Goal: Task Accomplishment & Management: Complete application form

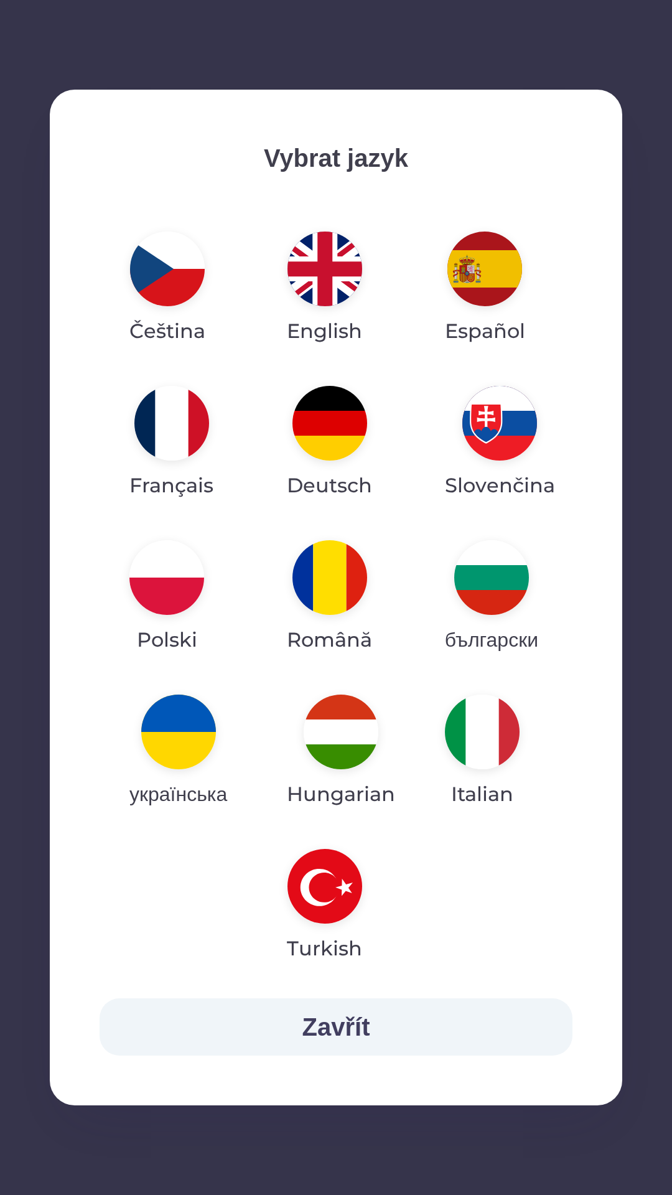
click at [336, 728] on img "button" at bounding box center [341, 731] width 75 height 75
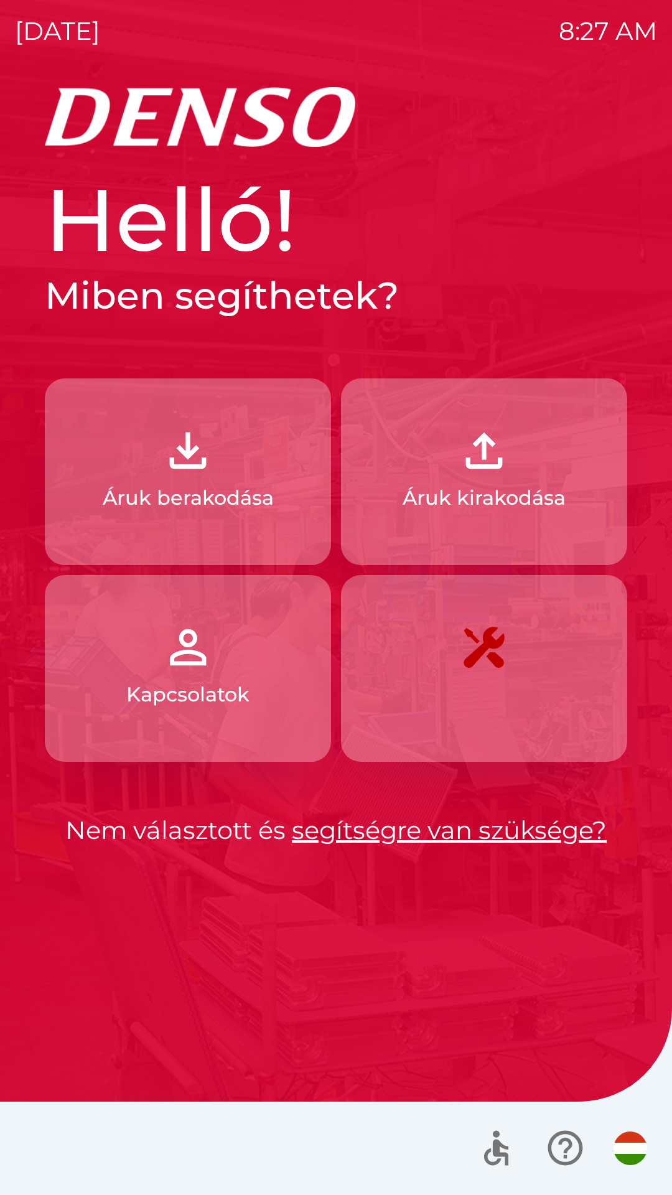
click at [248, 479] on button "Áruk berakodása" at bounding box center [188, 471] width 286 height 187
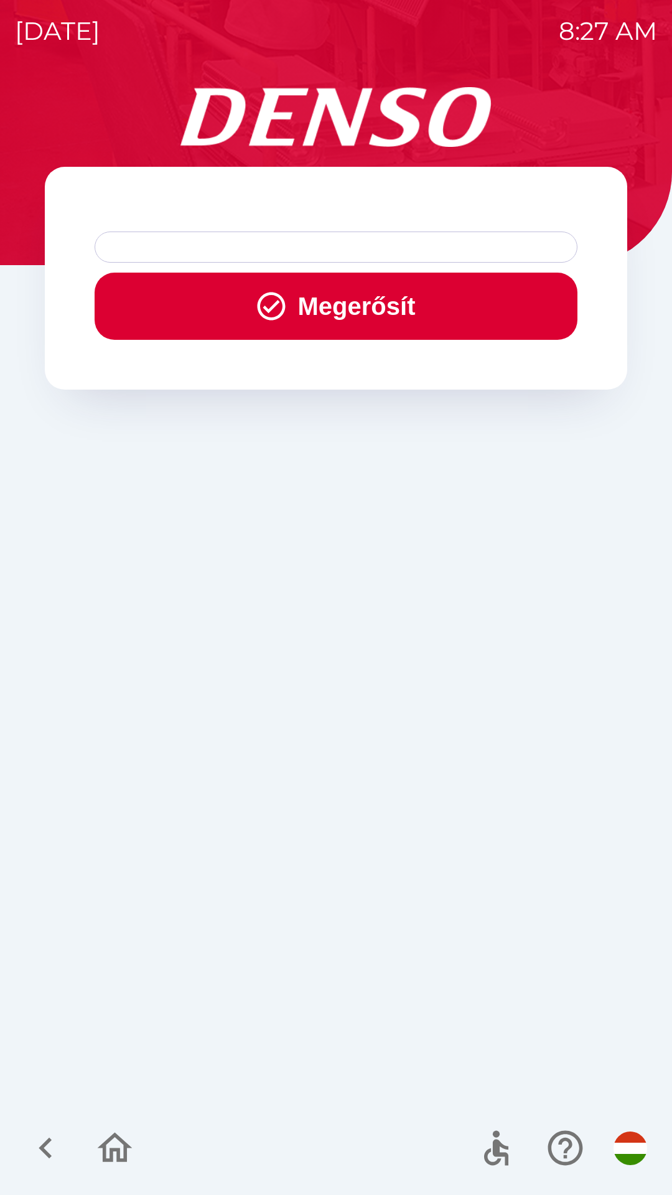
click at [364, 295] on button "Megerősít" at bounding box center [336, 306] width 483 height 67
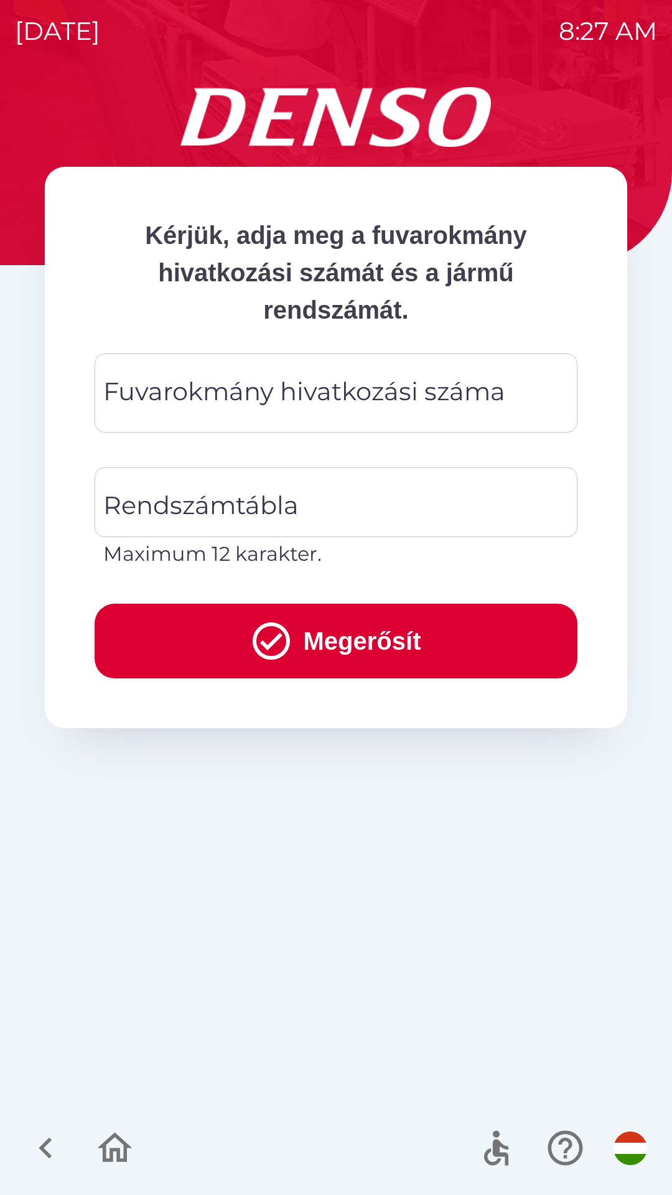
click at [388, 399] on div "Fuvarokmány hivatkozási száma Fuvarokmány hivatkozási száma" at bounding box center [336, 392] width 483 height 79
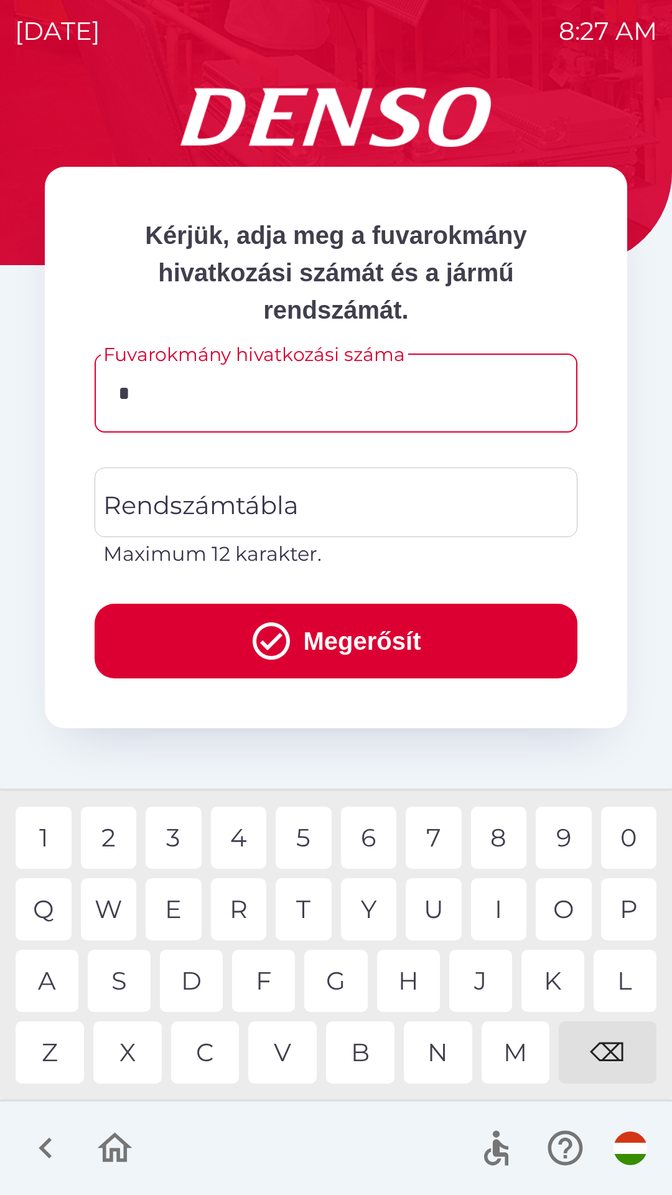
click at [52, 852] on div "1" at bounding box center [44, 837] width 56 height 62
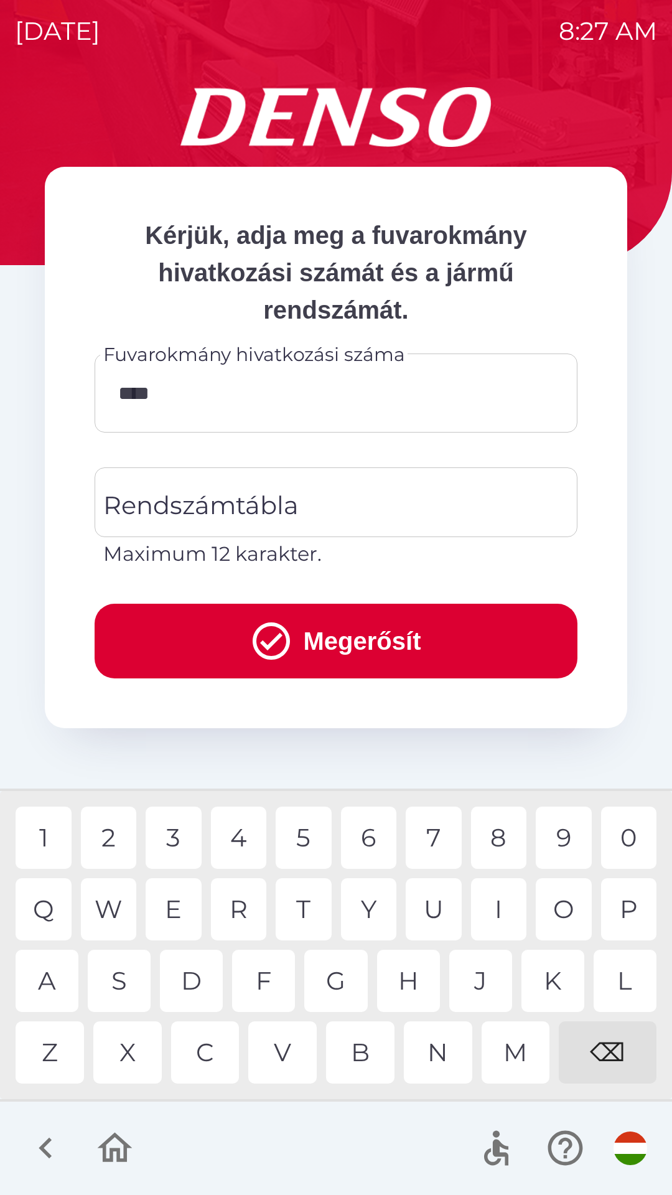
click at [313, 848] on div "5" at bounding box center [304, 837] width 56 height 62
click at [499, 840] on div "8" at bounding box center [499, 837] width 56 height 62
type input "********"
click at [300, 494] on input "Rendszámtábla" at bounding box center [326, 502] width 453 height 58
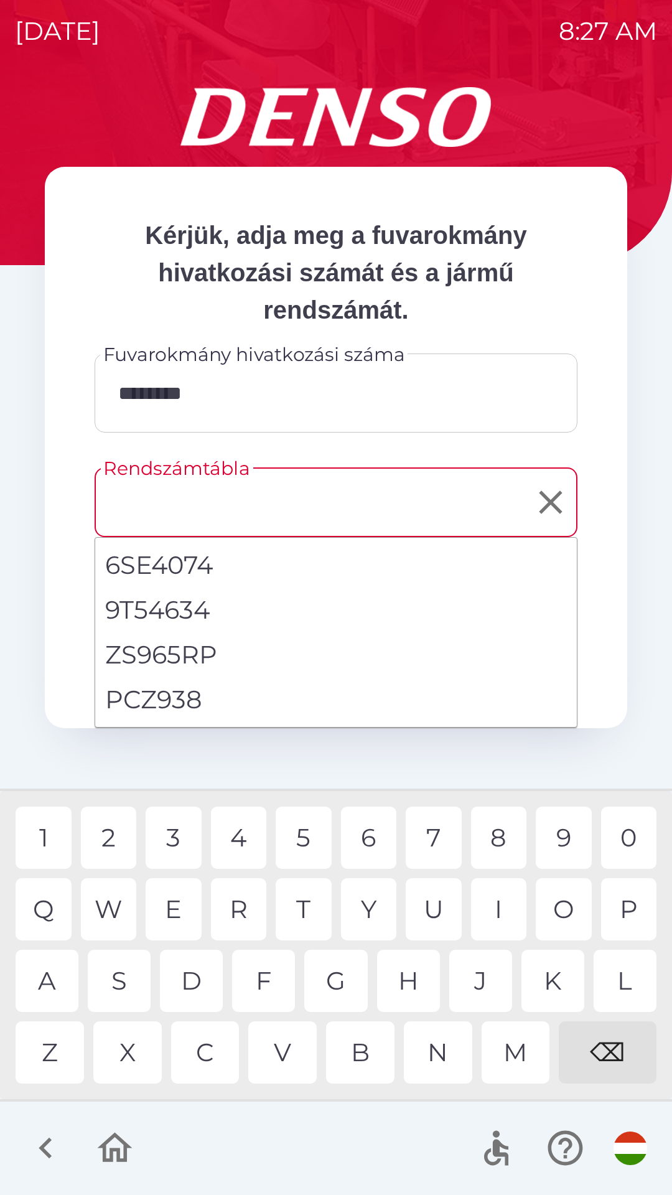
click at [203, 704] on li "PCZ938" at bounding box center [336, 699] width 482 height 45
type input "******"
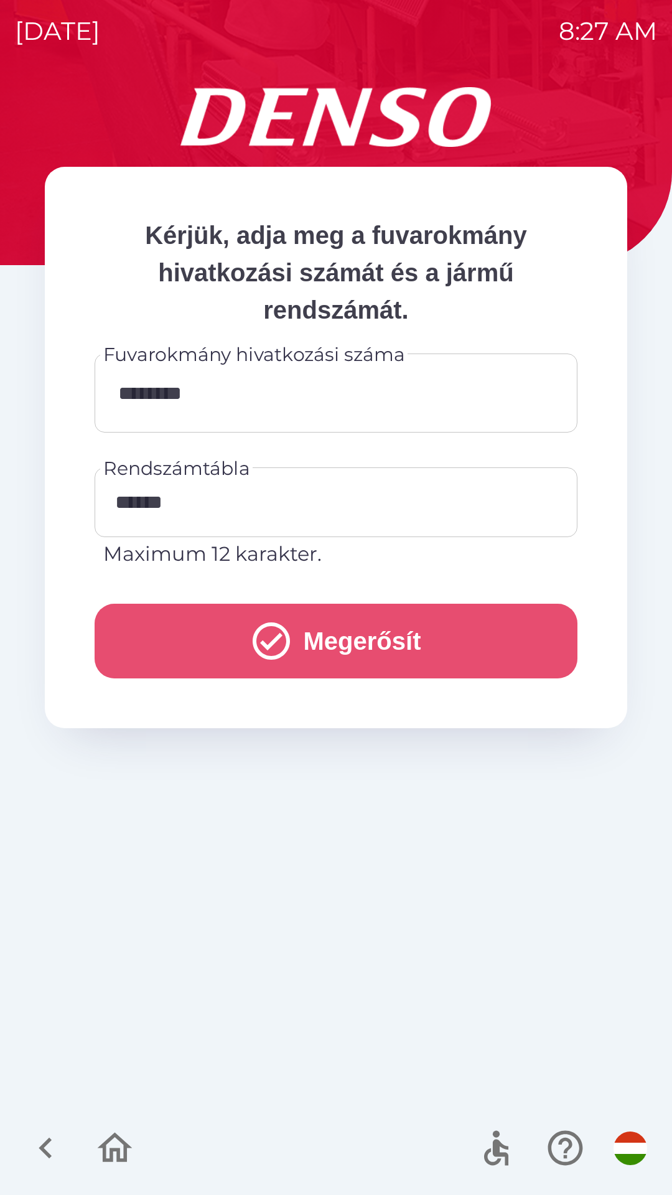
click at [425, 632] on button "Megerősít" at bounding box center [336, 641] width 483 height 75
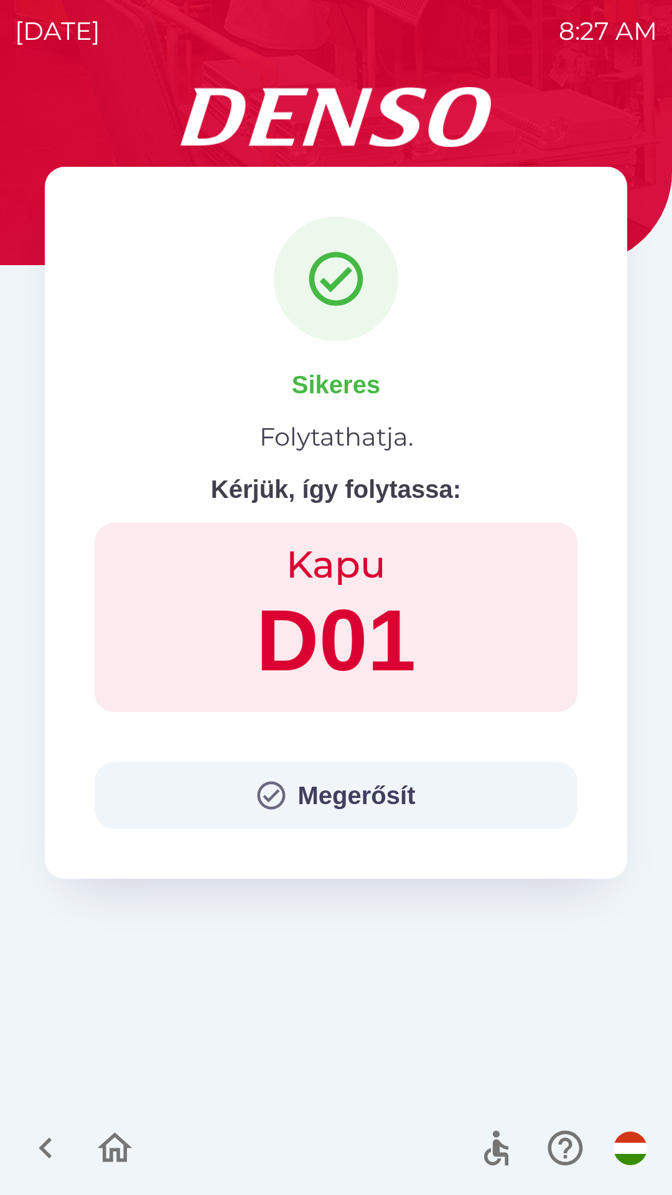
click at [262, 811] on icon "button" at bounding box center [271, 795] width 34 height 34
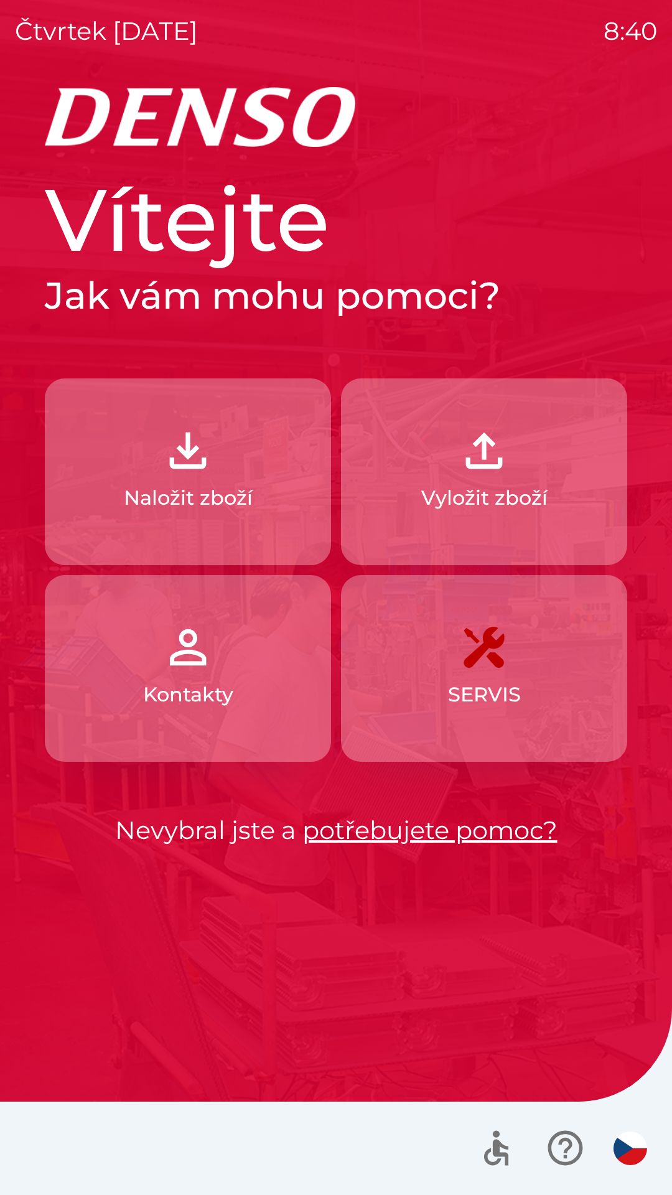
click at [485, 459] on img "button" at bounding box center [484, 450] width 55 height 55
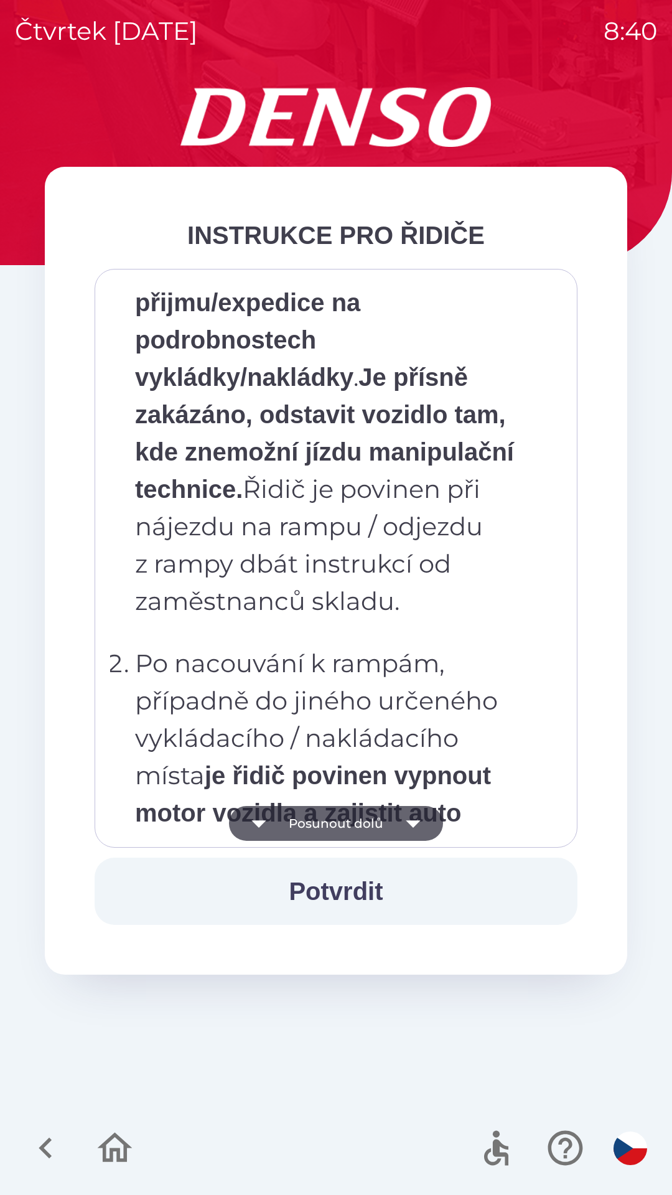
scroll to position [6993, 0]
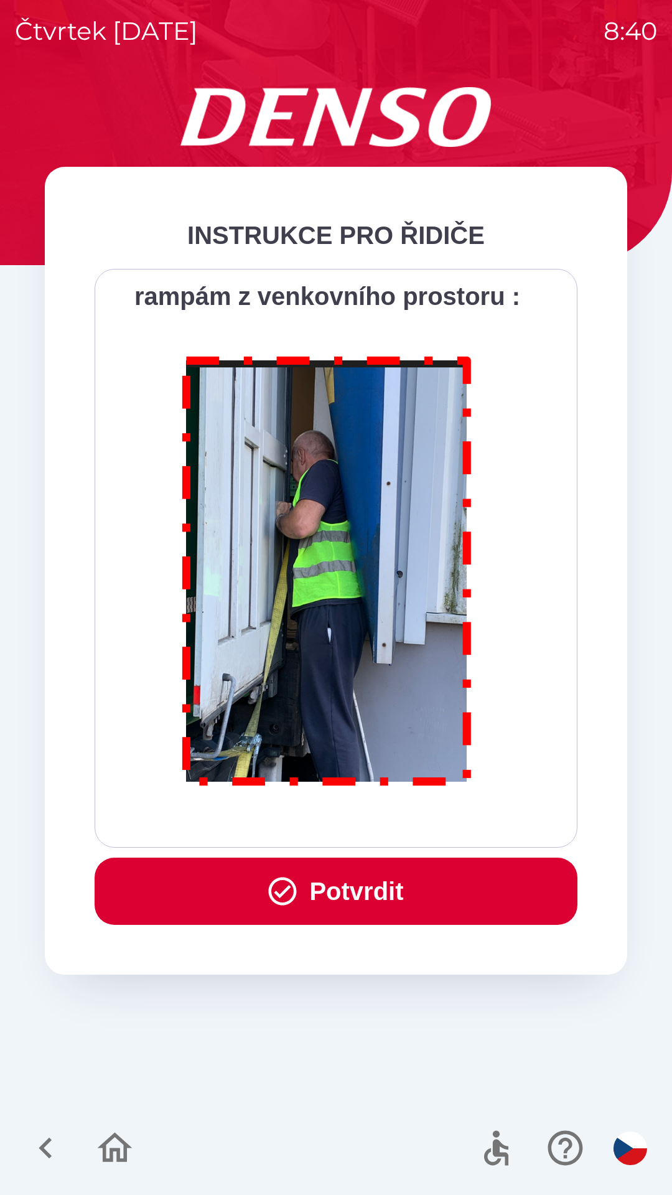
click at [365, 887] on button "Potvrdit" at bounding box center [336, 890] width 483 height 67
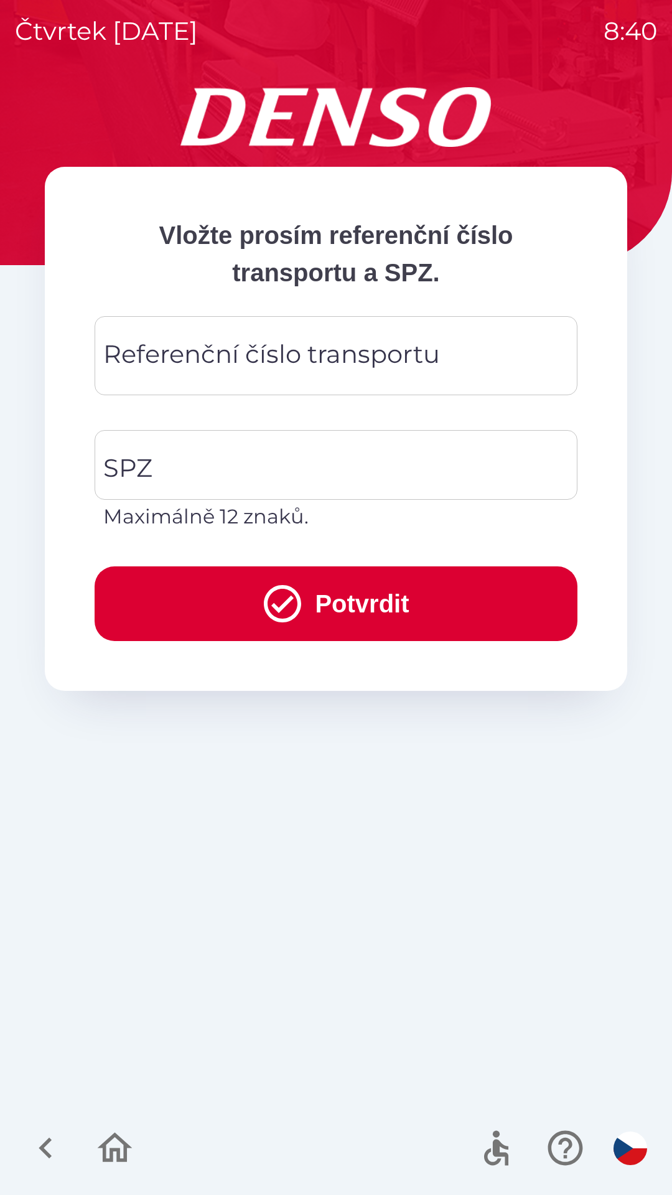
click at [387, 346] on div "Referenční číslo transportu Referenční číslo transportu" at bounding box center [336, 355] width 483 height 79
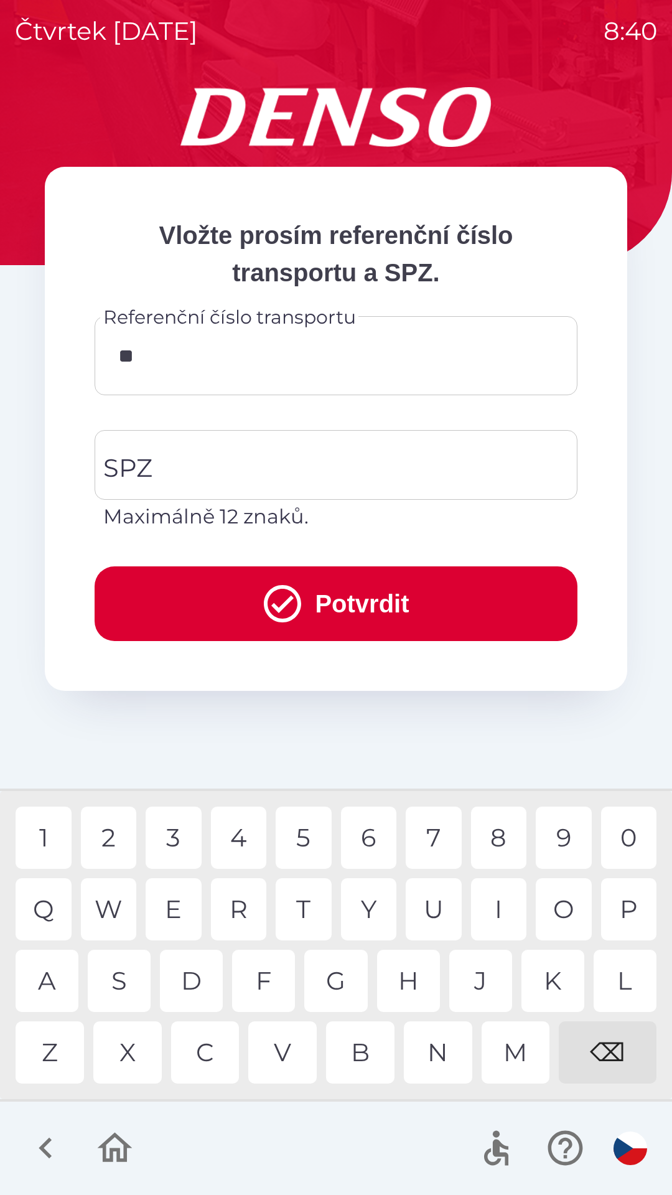
click at [635, 831] on div "0" at bounding box center [629, 837] width 56 height 62
type input "*******"
click at [275, 466] on input "SPZ" at bounding box center [326, 465] width 453 height 58
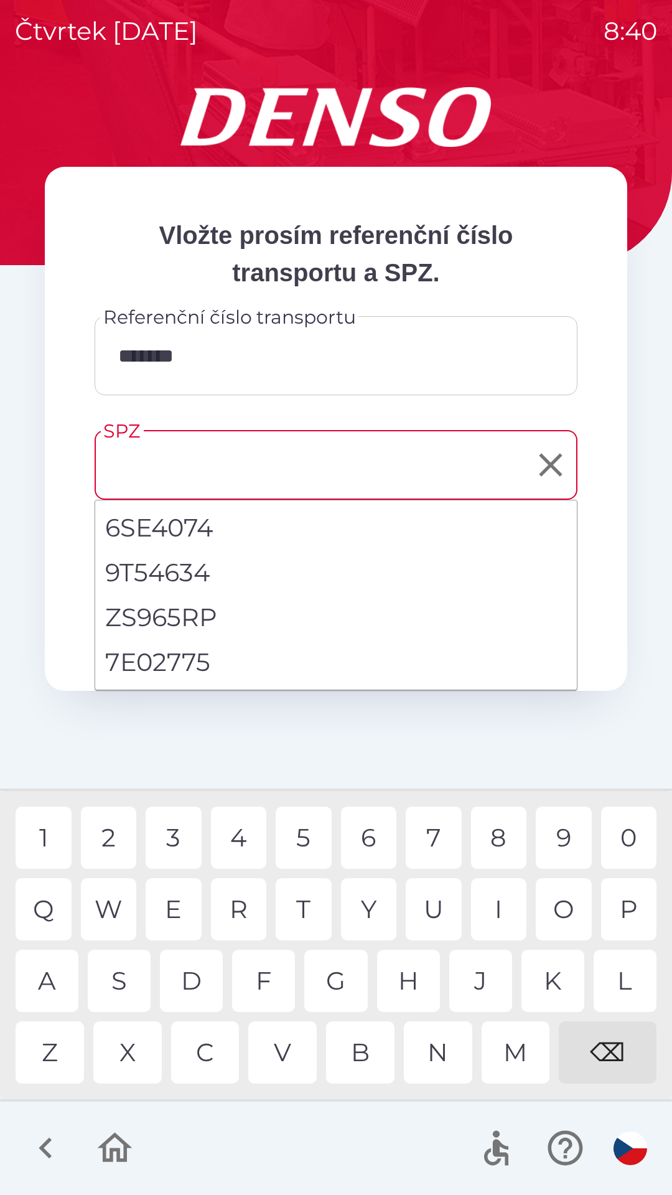
click at [215, 667] on li "7E02775" at bounding box center [336, 662] width 482 height 45
type input "*******"
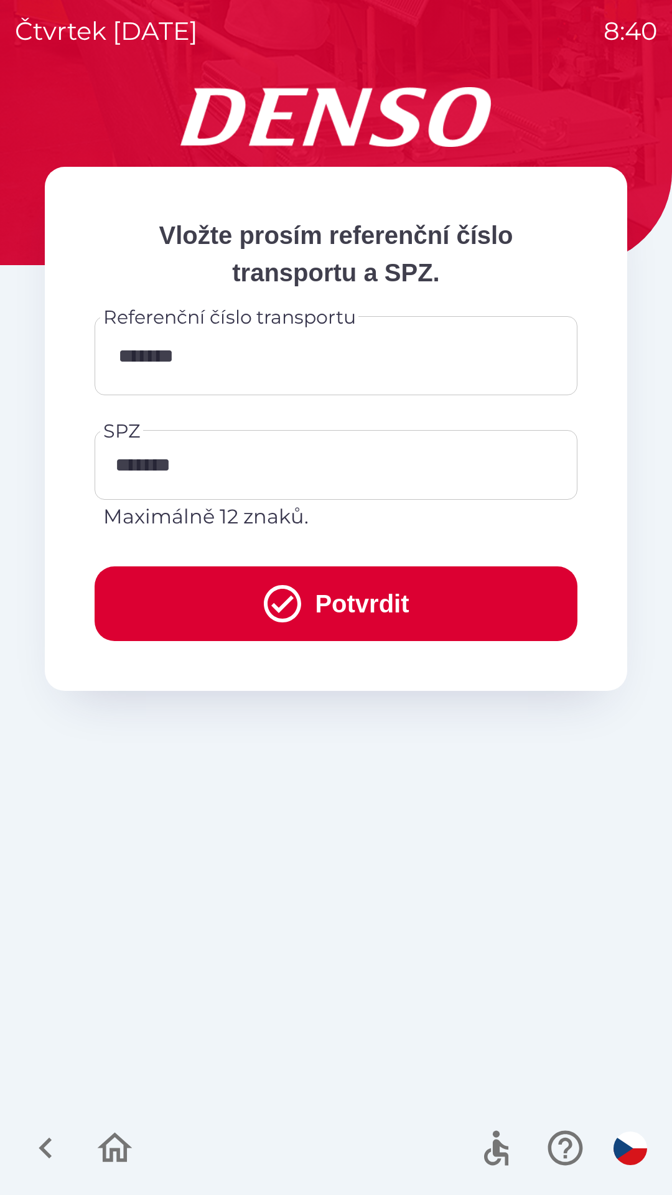
click at [354, 595] on button "Potvrdit" at bounding box center [336, 603] width 483 height 75
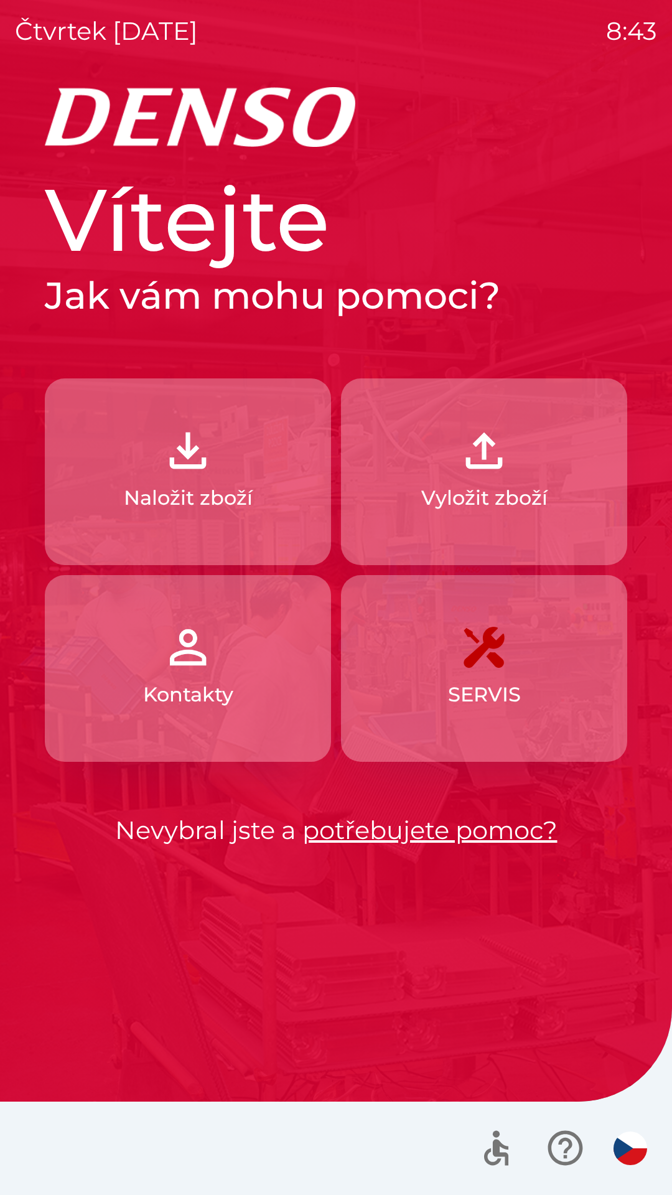
click at [449, 446] on button "Vyložit zboží" at bounding box center [484, 471] width 286 height 187
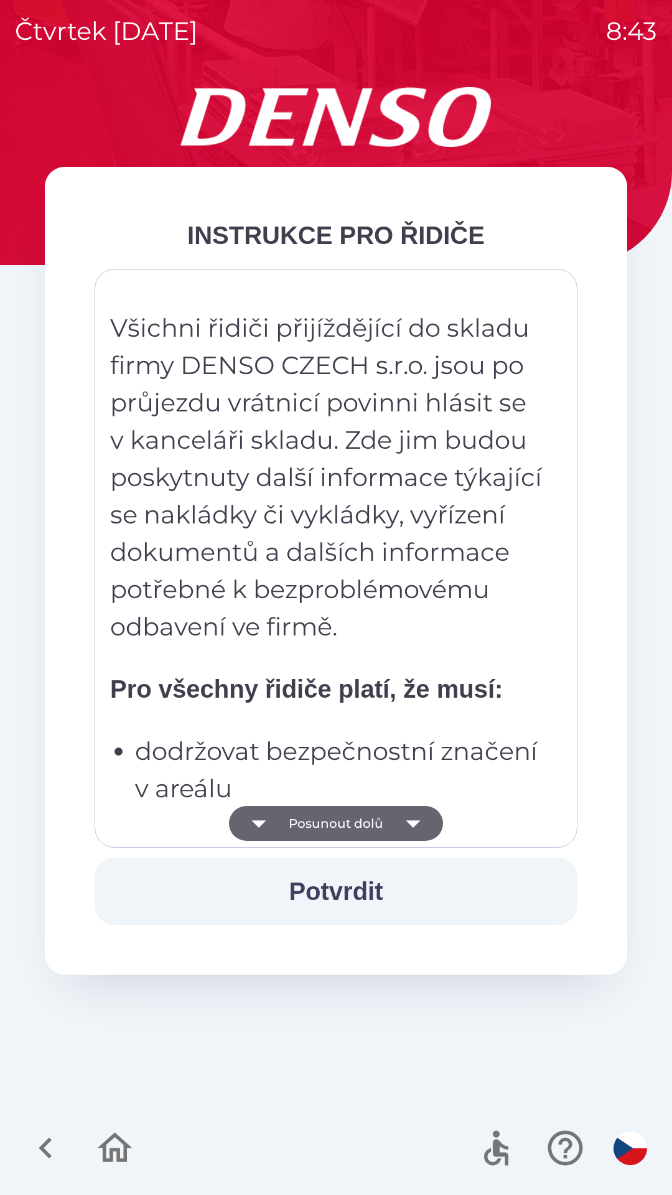
click at [357, 818] on button "Posunout dolů" at bounding box center [336, 823] width 214 height 35
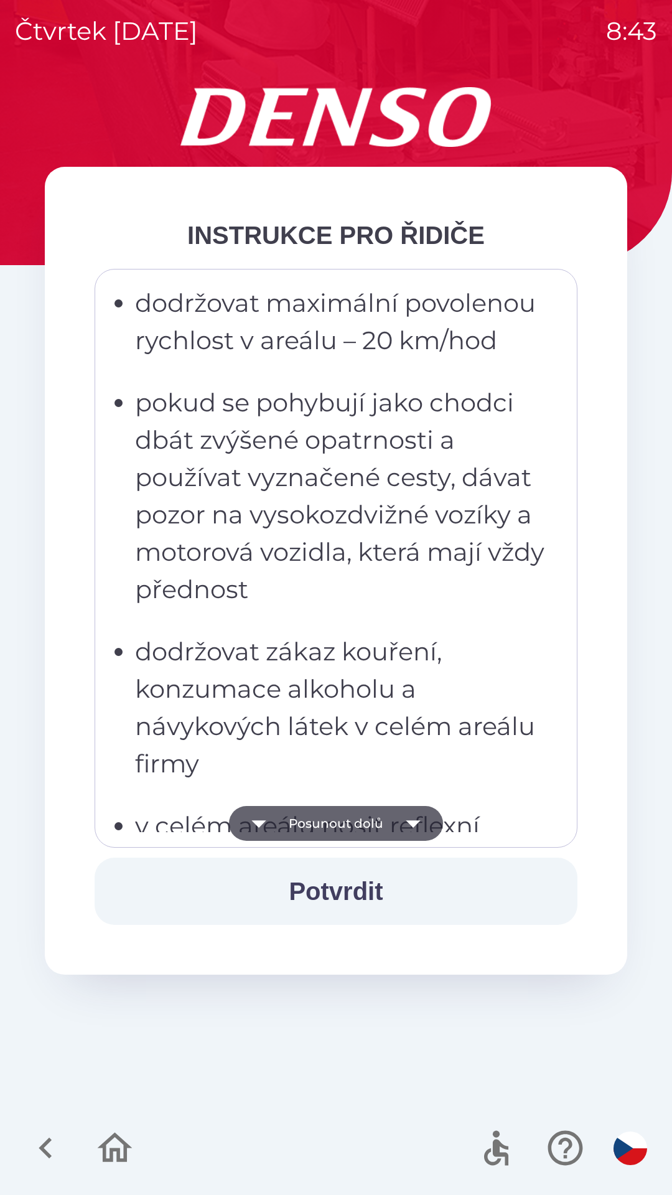
click at [362, 889] on button "Potvrdit" at bounding box center [336, 890] width 483 height 67
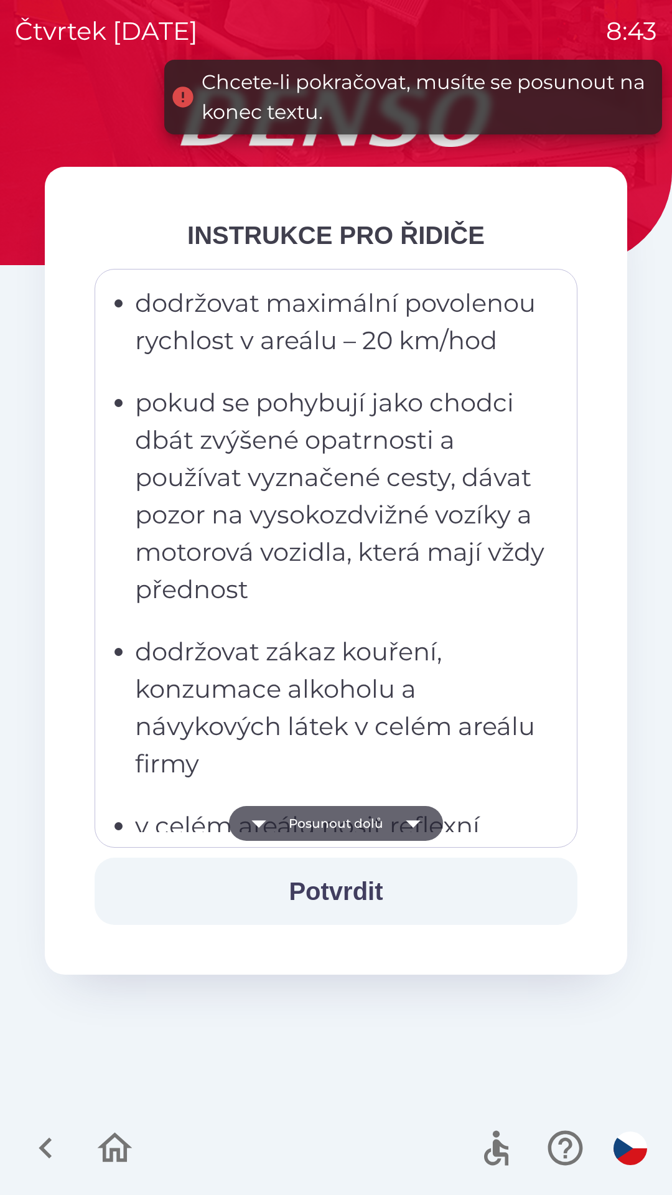
click at [343, 827] on button "Posunout dolů" at bounding box center [336, 823] width 214 height 35
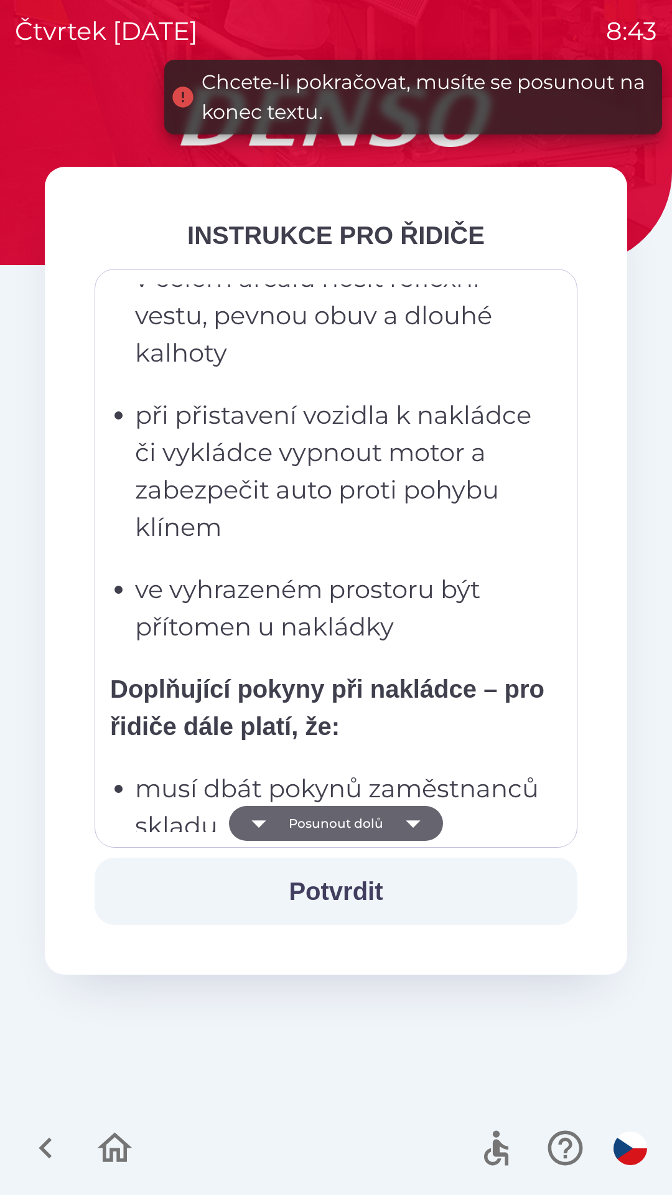
click at [345, 819] on button "Posunout dolů" at bounding box center [336, 823] width 214 height 35
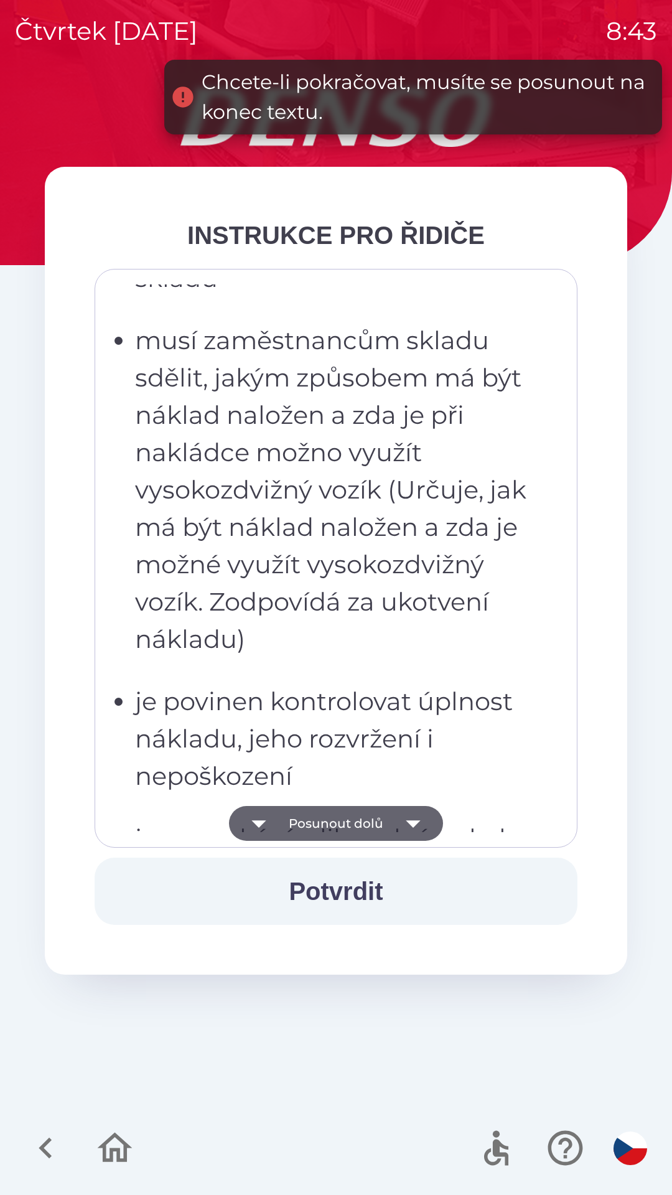
click at [350, 813] on button "Posunout dolů" at bounding box center [336, 823] width 214 height 35
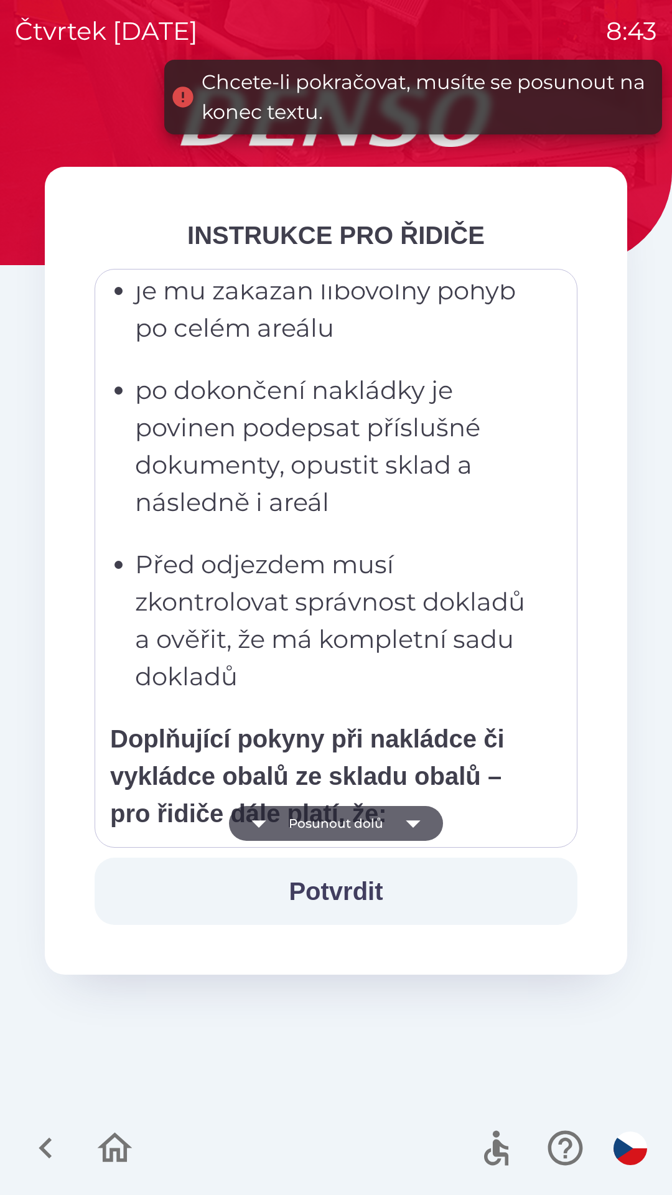
click at [352, 815] on button "Posunout dolů" at bounding box center [336, 823] width 214 height 35
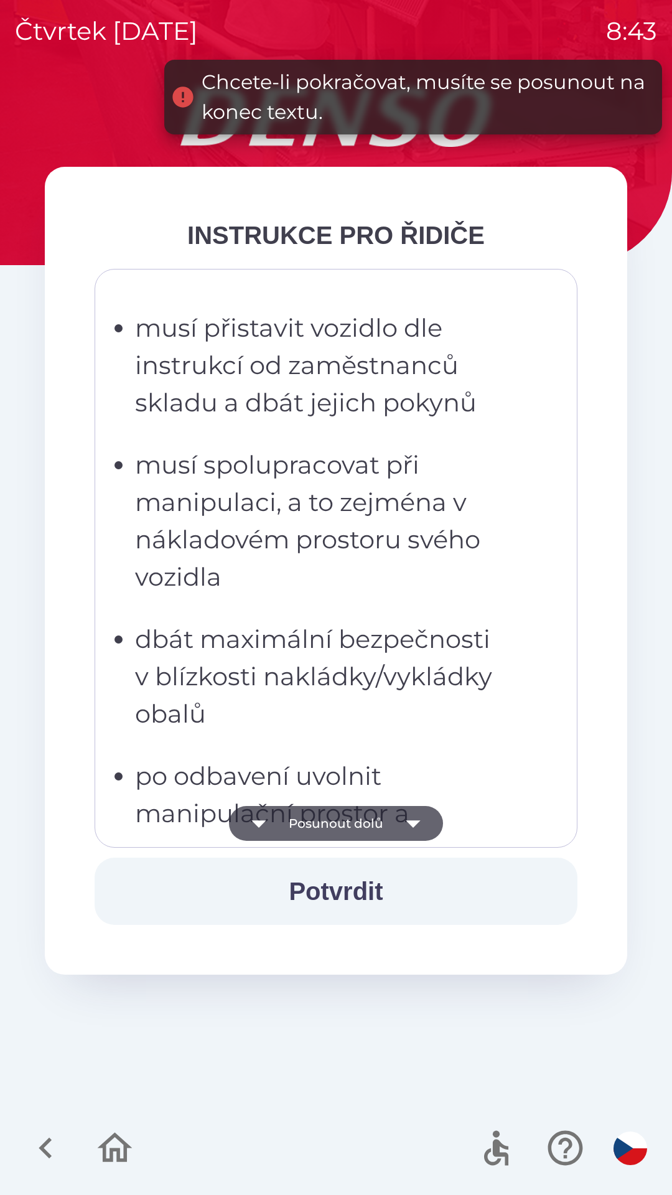
click at [350, 820] on button "Posunout dolů" at bounding box center [336, 823] width 214 height 35
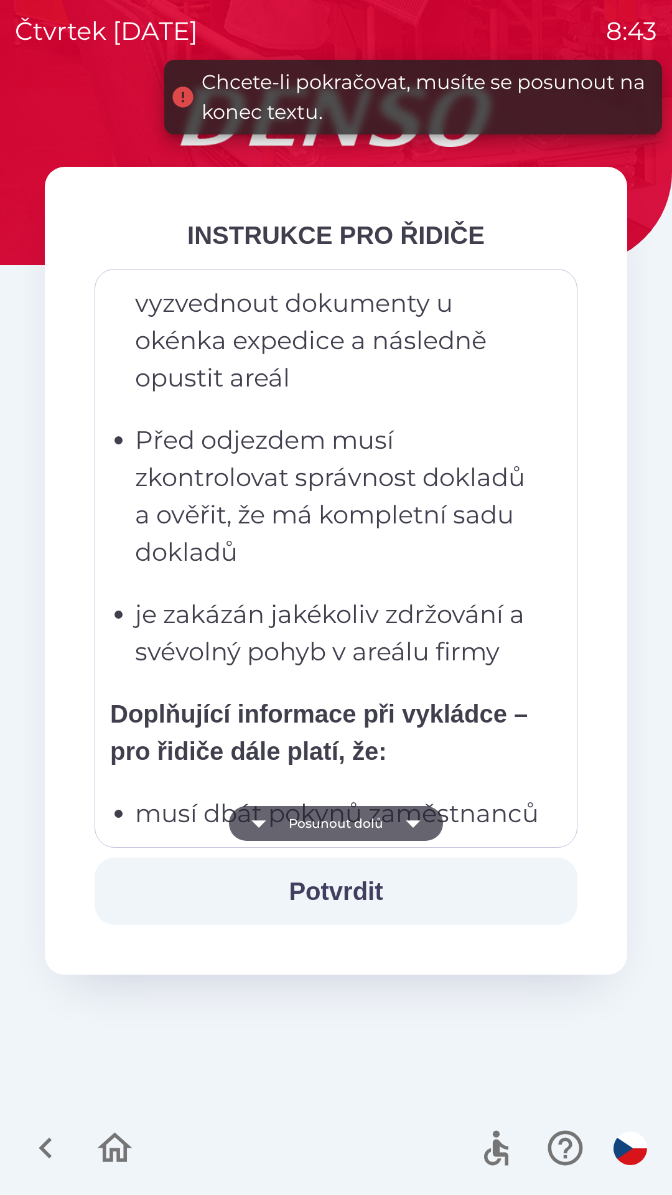
click at [353, 818] on button "Posunout dolů" at bounding box center [336, 823] width 214 height 35
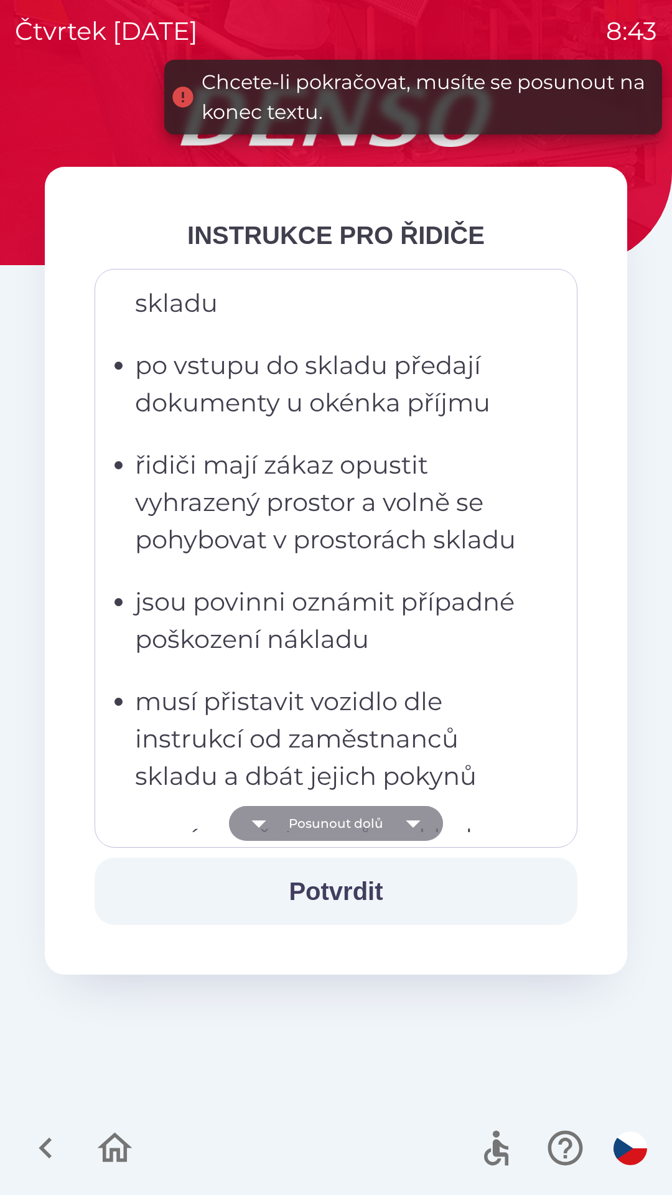
click at [354, 814] on button "Posunout dolů" at bounding box center [336, 823] width 214 height 35
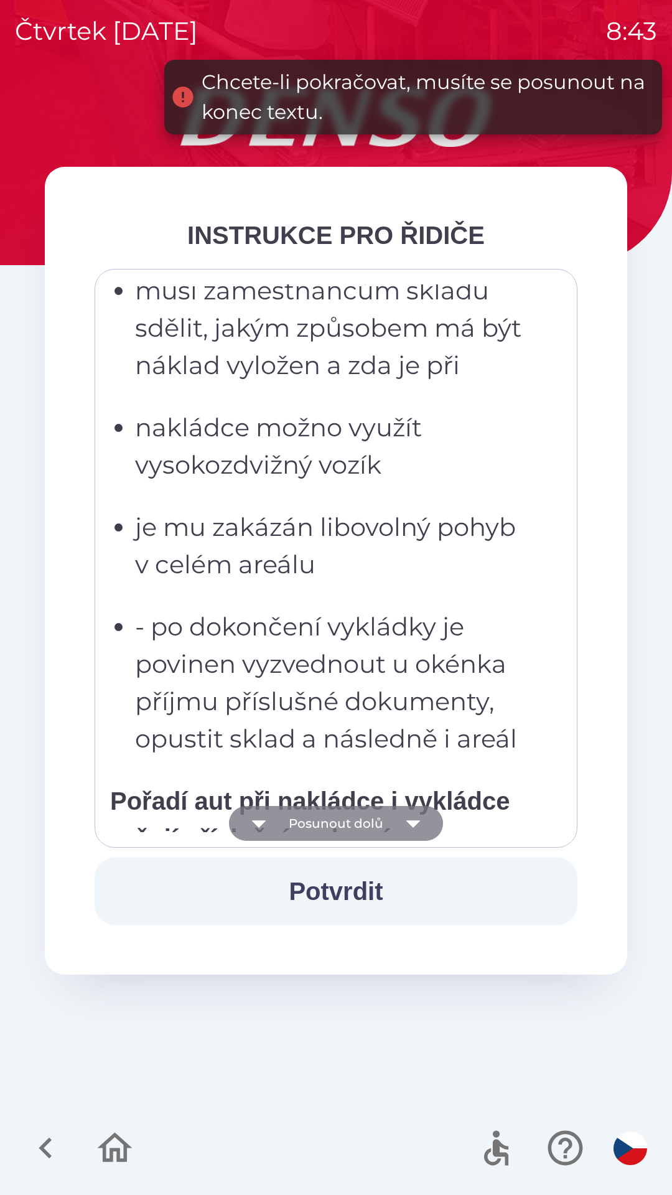
click at [350, 817] on button "Posunout dolů" at bounding box center [336, 823] width 214 height 35
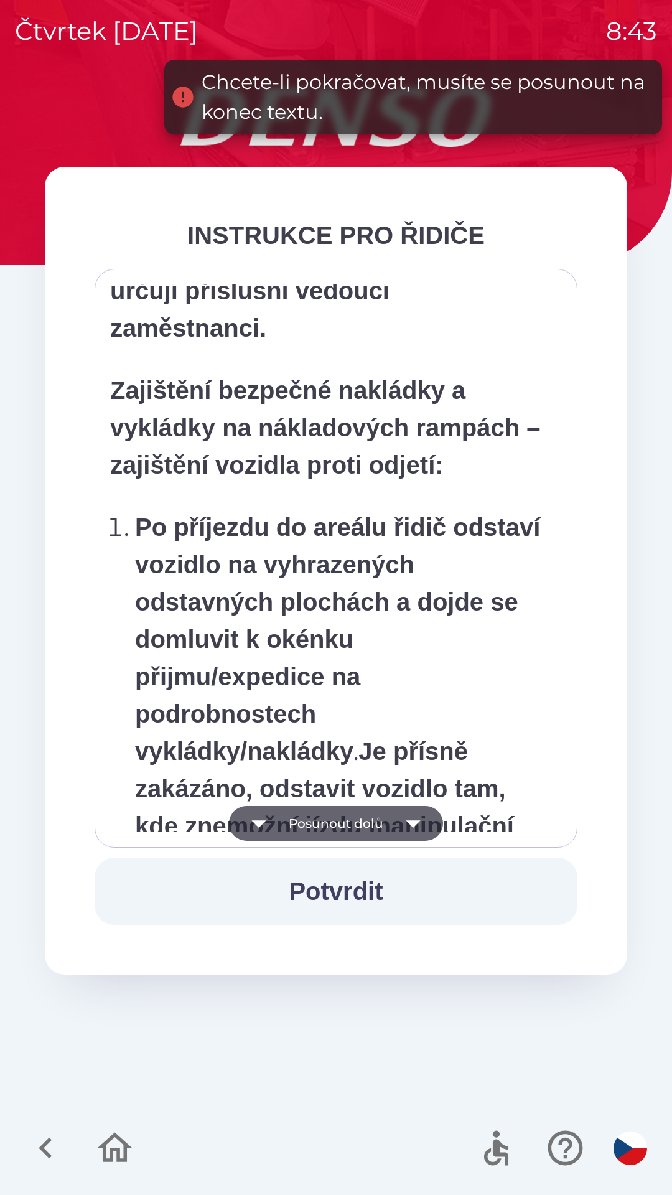
click at [350, 814] on button "Posunout dolů" at bounding box center [336, 823] width 214 height 35
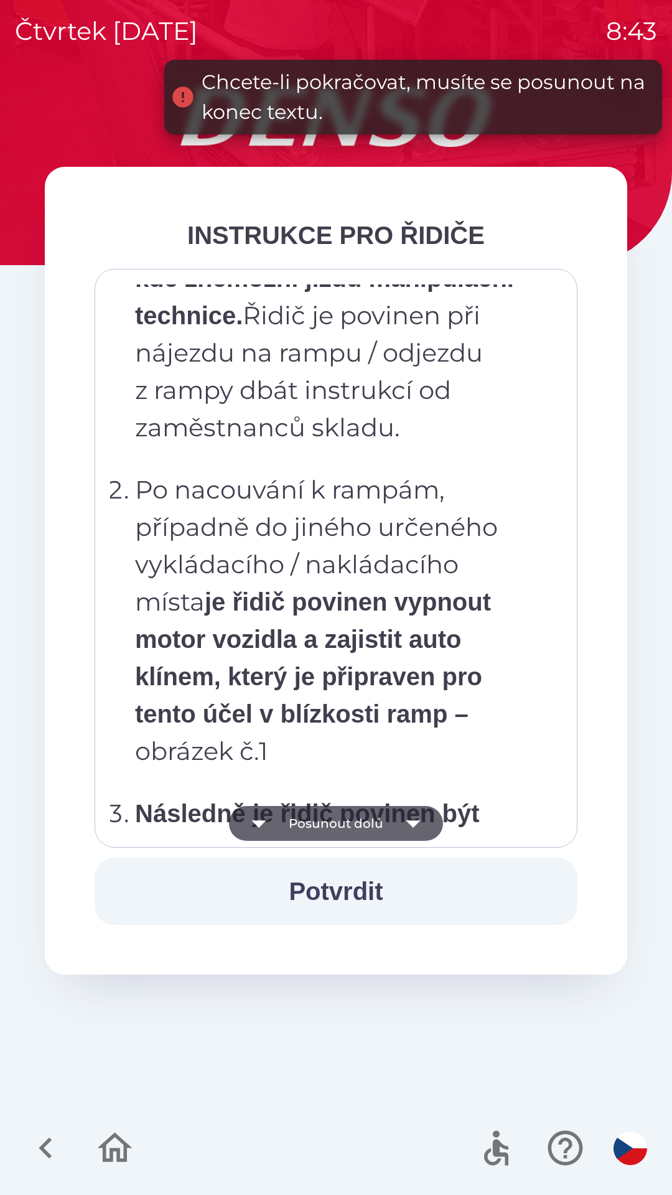
click at [350, 813] on button "Posunout dolů" at bounding box center [336, 823] width 214 height 35
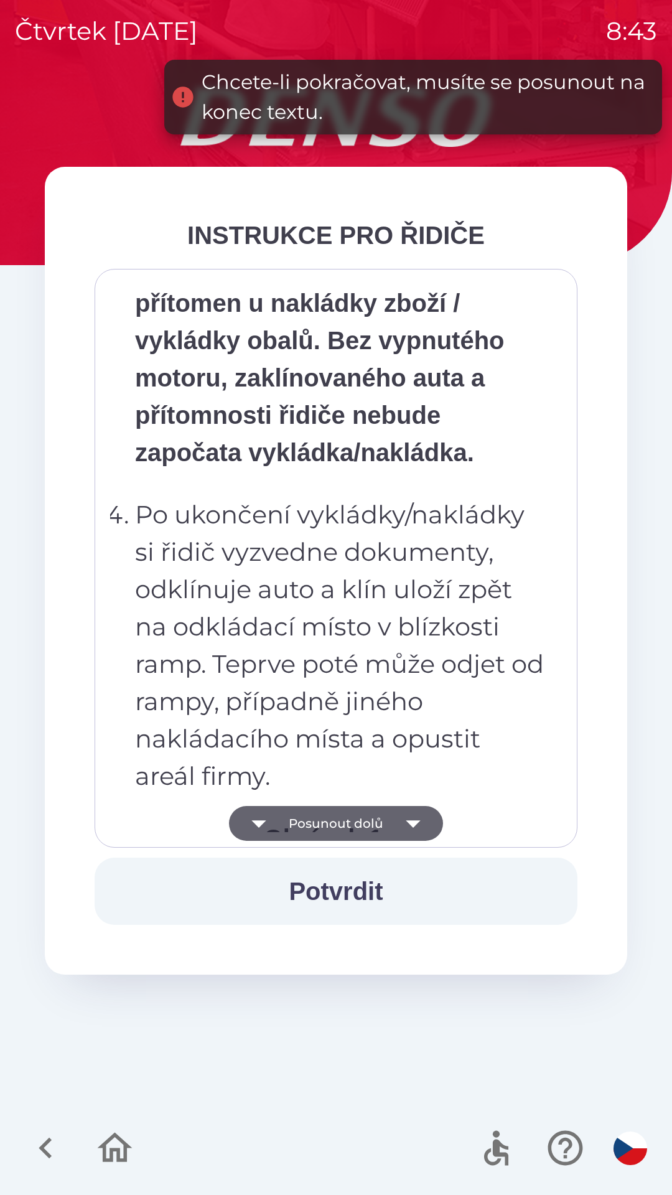
click at [349, 816] on button "Posunout dolů" at bounding box center [336, 823] width 214 height 35
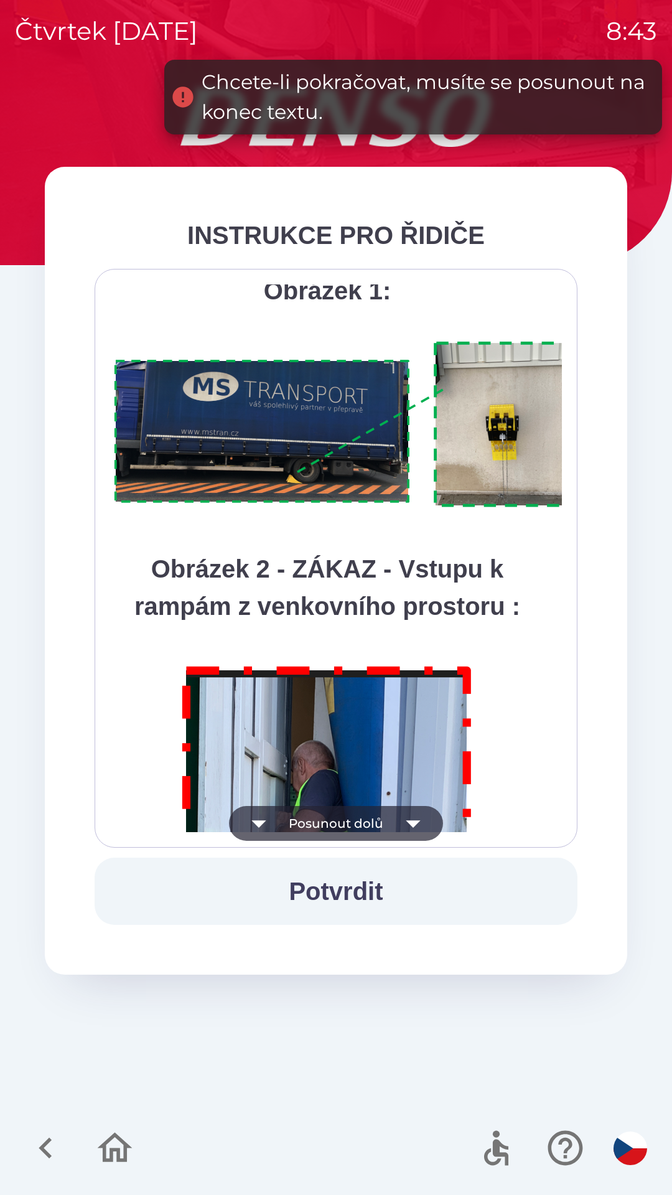
click at [349, 817] on button "Posunout dolů" at bounding box center [336, 823] width 214 height 35
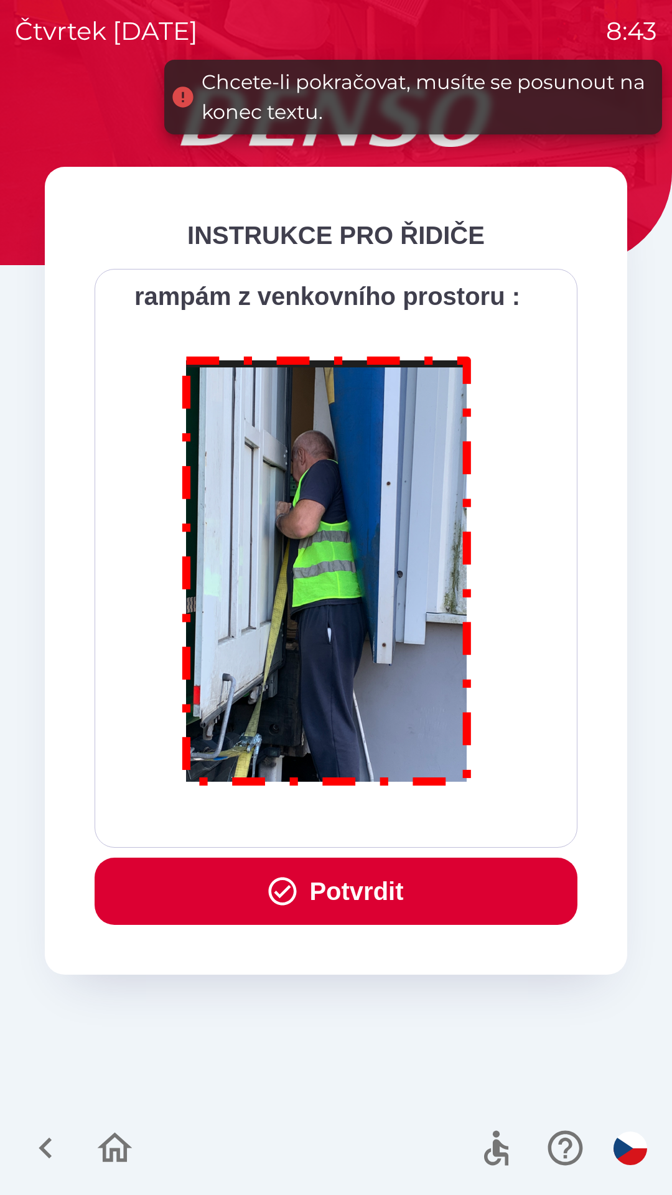
click at [344, 820] on div "Všichni řidiči přijíždějící do skladu firmy DENSO CZECH s.r.o. jsou po průjezdu…" at bounding box center [336, 558] width 452 height 548
click at [345, 815] on div "Všichni řidiči přijíždějící do skladu firmy DENSO CZECH s.r.o. jsou po průjezdu…" at bounding box center [336, 558] width 452 height 548
click at [334, 882] on button "Potvrdit" at bounding box center [336, 890] width 483 height 67
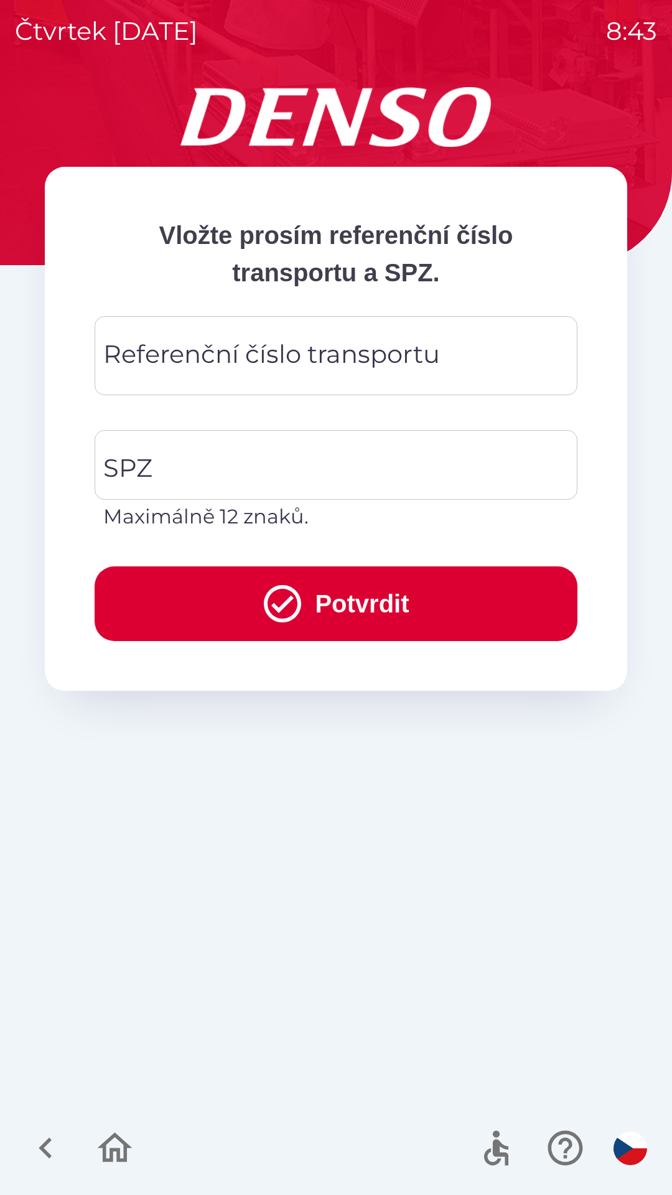
click at [248, 365] on div "Referenční číslo transportu Referenční číslo transportu" at bounding box center [336, 355] width 483 height 79
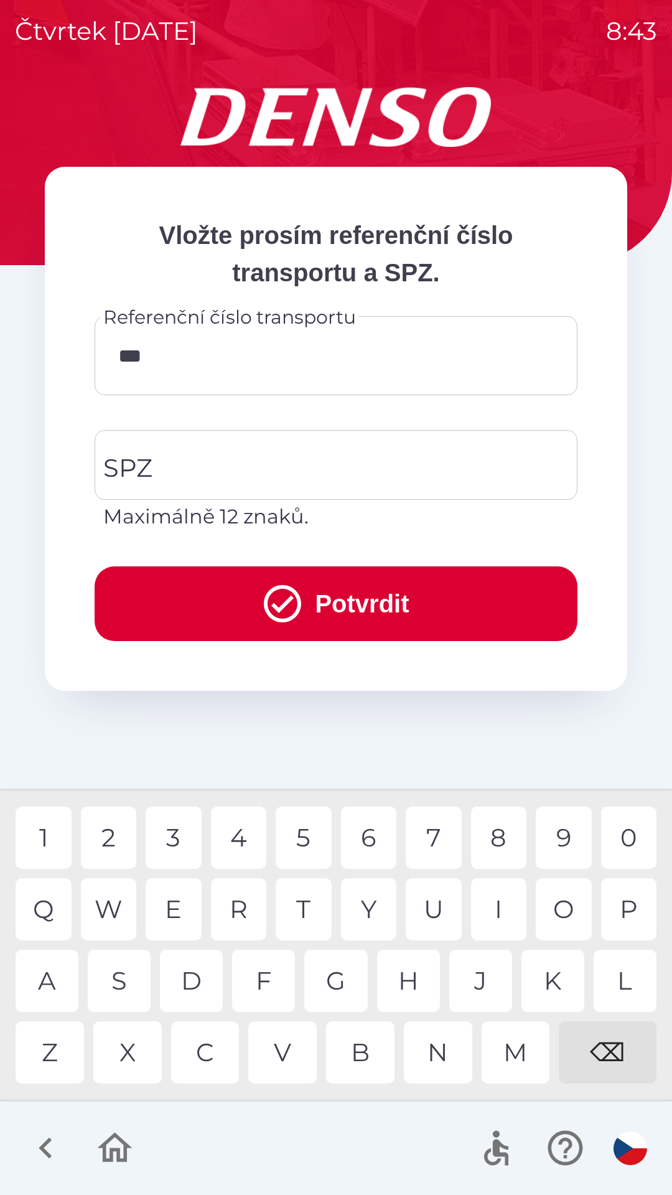
click at [206, 1049] on div "C" at bounding box center [205, 1052] width 68 height 62
click at [427, 896] on div "U" at bounding box center [434, 909] width 56 height 62
click at [241, 841] on div "4" at bounding box center [239, 837] width 56 height 62
type input "**********"
click at [201, 462] on input "SPZ" at bounding box center [326, 465] width 453 height 58
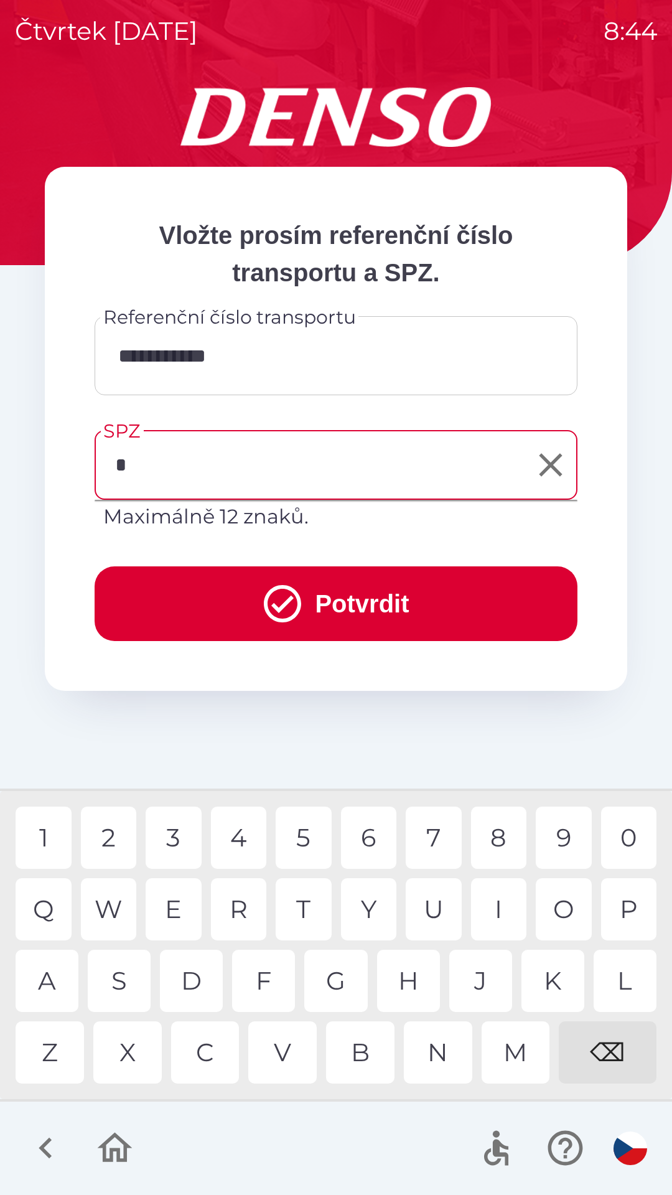
click at [493, 830] on div "8" at bounding box center [499, 837] width 56 height 62
click at [122, 1068] on div "X" at bounding box center [127, 1052] width 68 height 62
click at [362, 836] on div "6" at bounding box center [369, 837] width 56 height 62
click at [306, 836] on div "5" at bounding box center [304, 837] width 56 height 62
type input "*******"
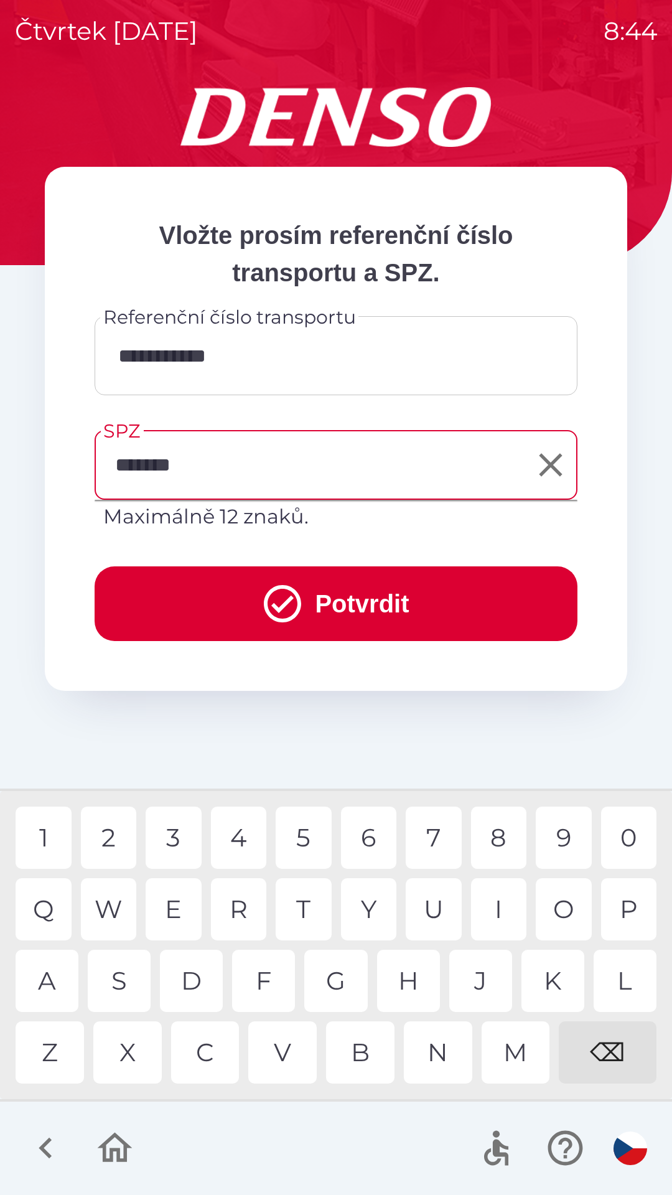
click at [330, 604] on button "Potvrdit" at bounding box center [336, 603] width 483 height 75
